Goal: Transaction & Acquisition: Obtain resource

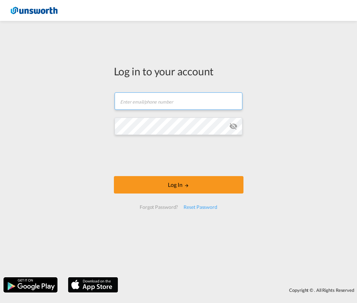
type input "[EMAIL_ADDRESS][PERSON_NAME][DOMAIN_NAME]"
click at [214, 174] on form "[EMAIL_ADDRESS][PERSON_NAME][DOMAIN_NAME] Log In Forgot Password? Reset Password" at bounding box center [179, 150] width 130 height 131
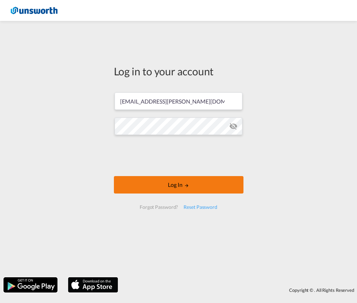
click at [171, 184] on button "Log In" at bounding box center [179, 184] width 130 height 17
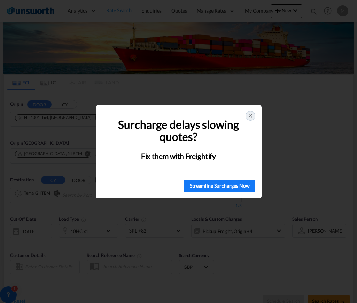
click at [252, 119] on div at bounding box center [251, 116] width 10 height 10
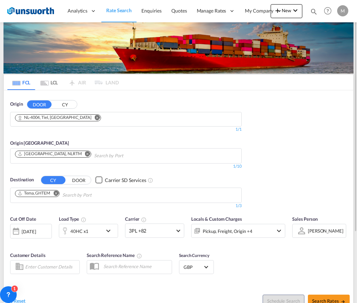
click at [64, 104] on button "CY" at bounding box center [65, 105] width 24 height 8
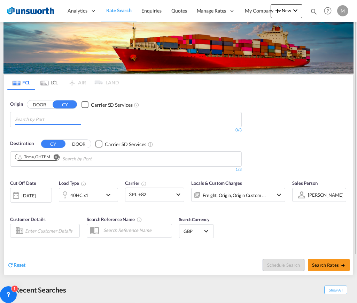
click at [106, 125] on md-chips at bounding box center [125, 119] width 231 height 15
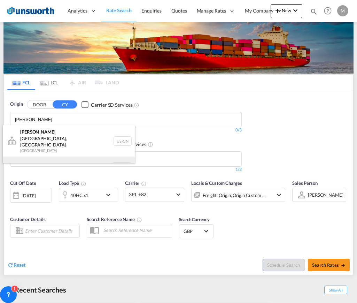
type input "[PERSON_NAME]"
click at [55, 157] on div "[PERSON_NAME] dam [GEOGRAPHIC_DATA] NLRTM" at bounding box center [69, 167] width 133 height 21
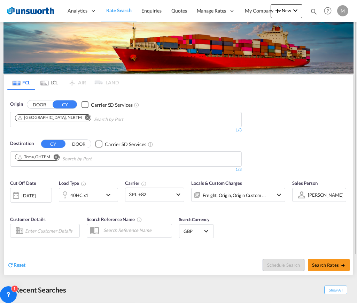
click at [58, 156] on md-icon "Remove" at bounding box center [55, 156] width 5 height 5
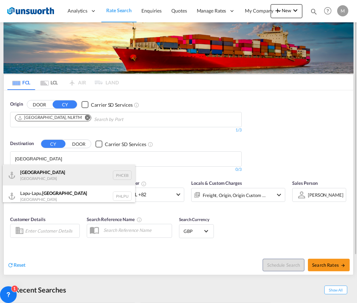
type input "[GEOGRAPHIC_DATA]"
click at [53, 172] on div "Cebu [GEOGRAPHIC_DATA] PHCEB" at bounding box center [69, 175] width 133 height 21
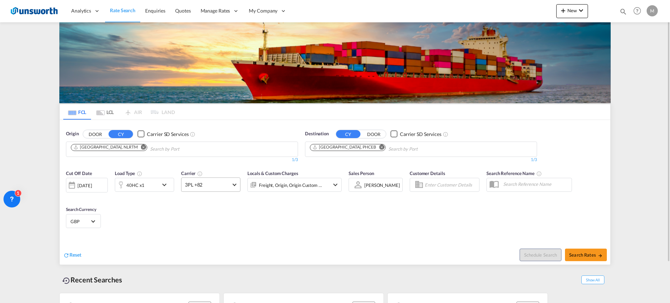
click at [217, 188] on span "3PL +82" at bounding box center [207, 184] width 45 height 7
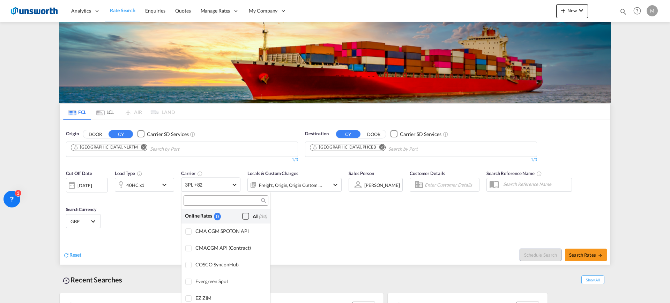
click at [242, 211] on div "Checkbox No Ink" at bounding box center [245, 216] width 7 height 7
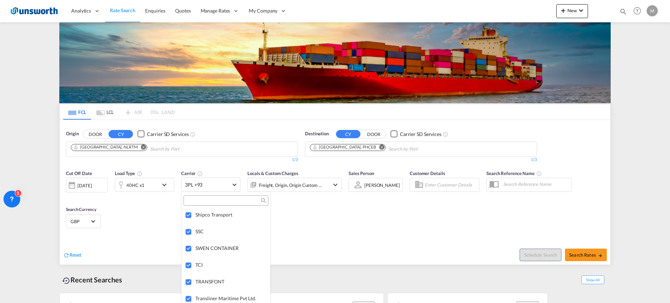
scroll to position [1890, 0]
click at [296, 211] on md-backdrop at bounding box center [335, 151] width 670 height 303
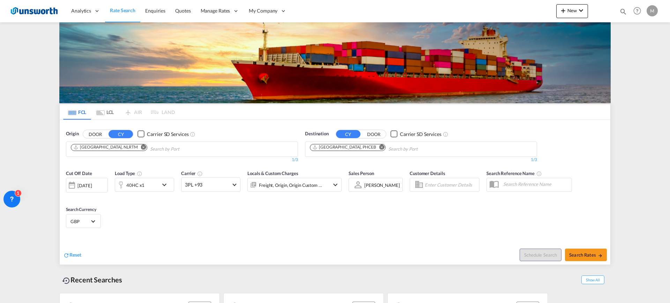
scroll to position [47, 0]
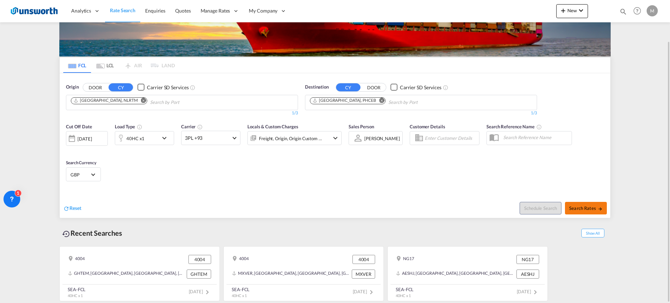
click at [296, 210] on span "Search Rates" at bounding box center [585, 208] width 33 height 6
type input "NLRTM to PHCEB / [DATE]"
